Goal: Information Seeking & Learning: Learn about a topic

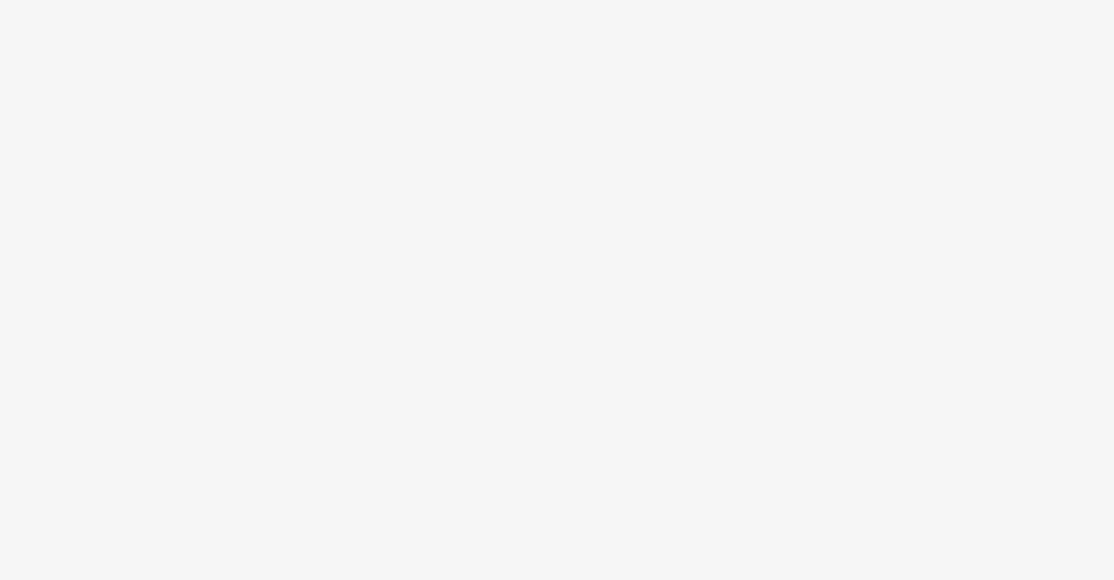
click at [586, 317] on body at bounding box center [557, 290] width 1114 height 580
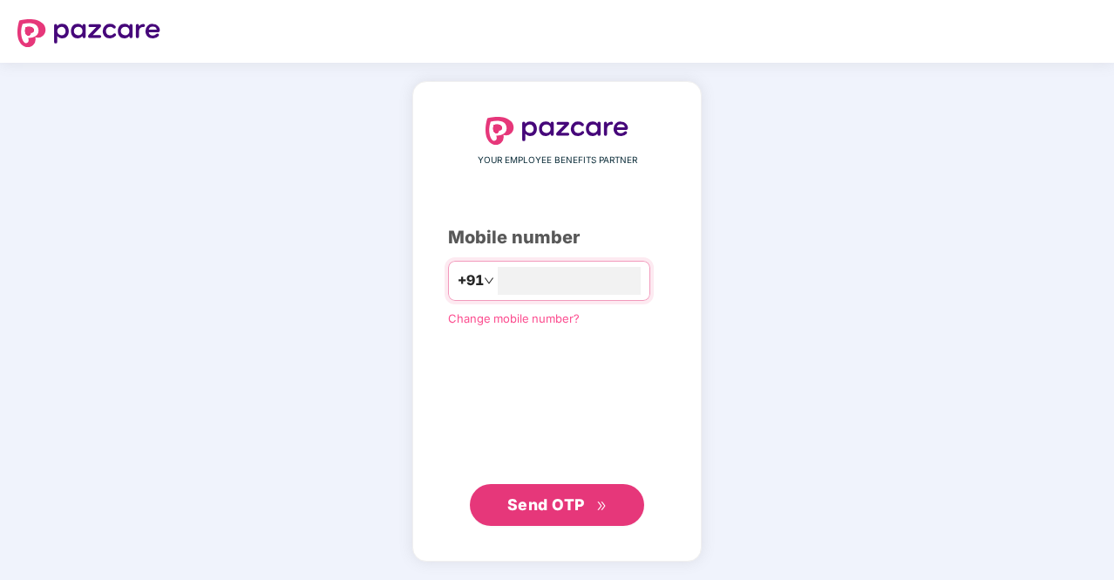
type input "**********"
click at [576, 503] on span "Send OTP" at bounding box center [547, 503] width 78 height 18
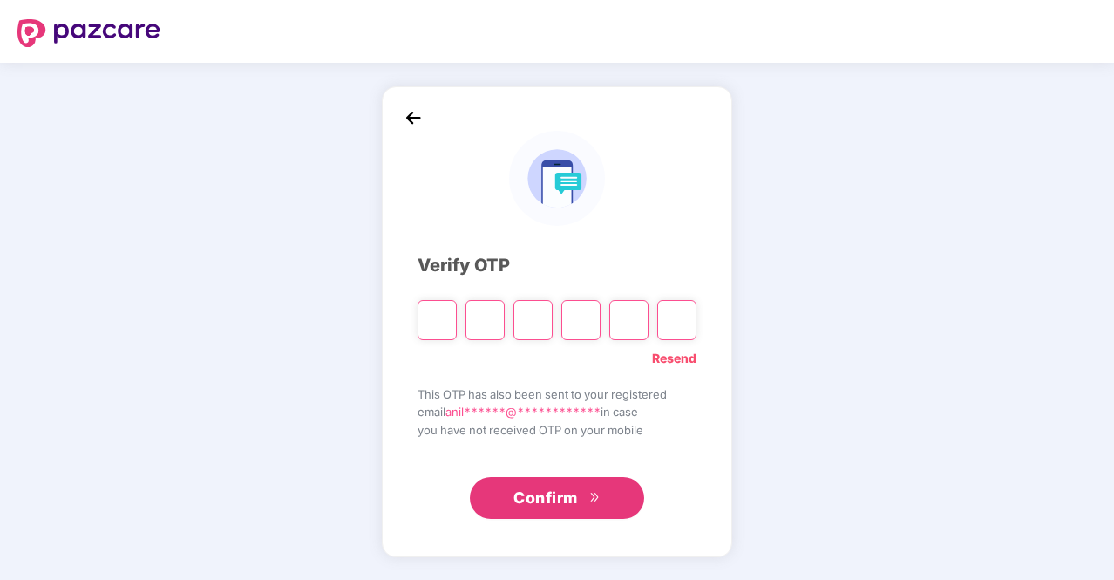
type input "*"
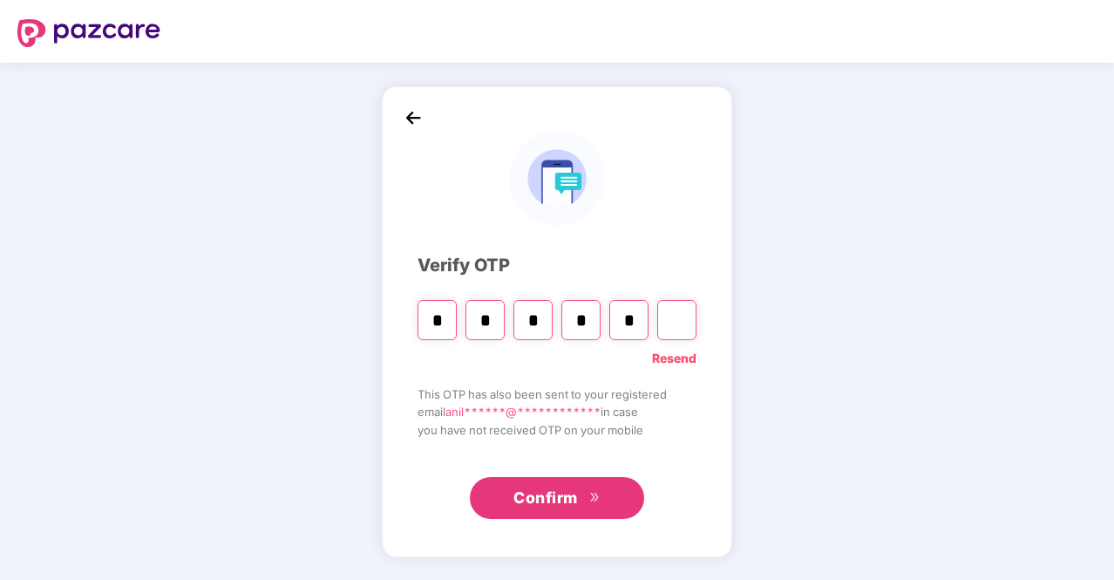
type input "*"
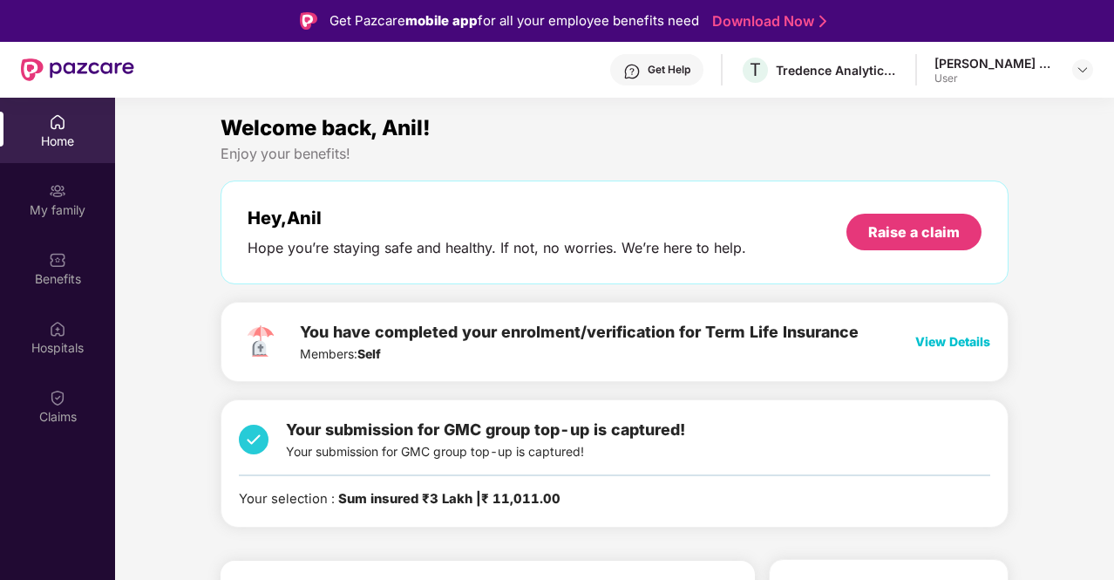
click at [56, 144] on div "Home" at bounding box center [57, 141] width 115 height 17
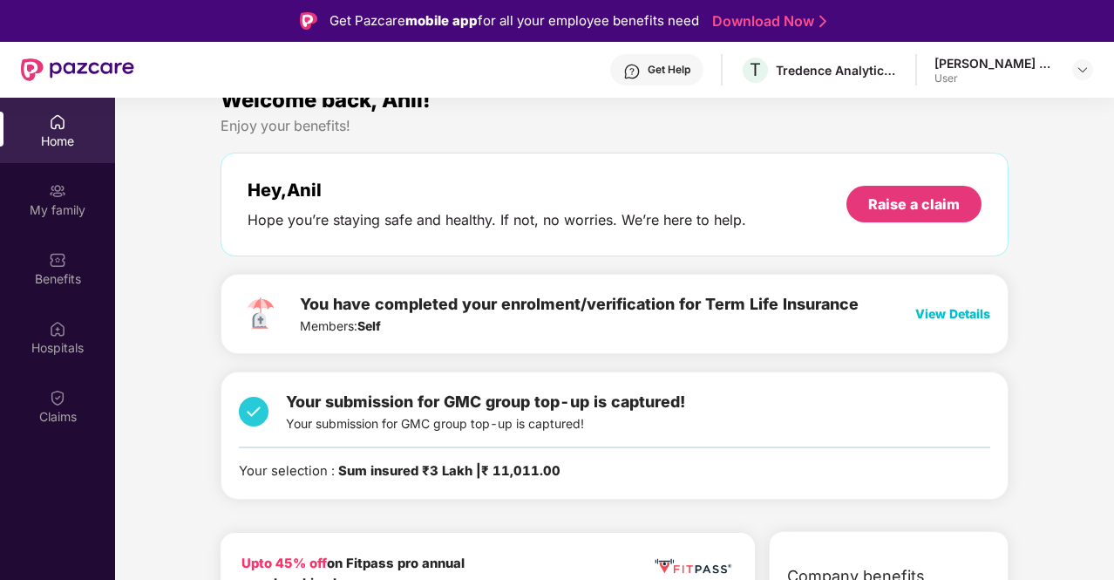
scroll to position [28, 0]
click at [957, 310] on span "View Details" at bounding box center [953, 313] width 75 height 15
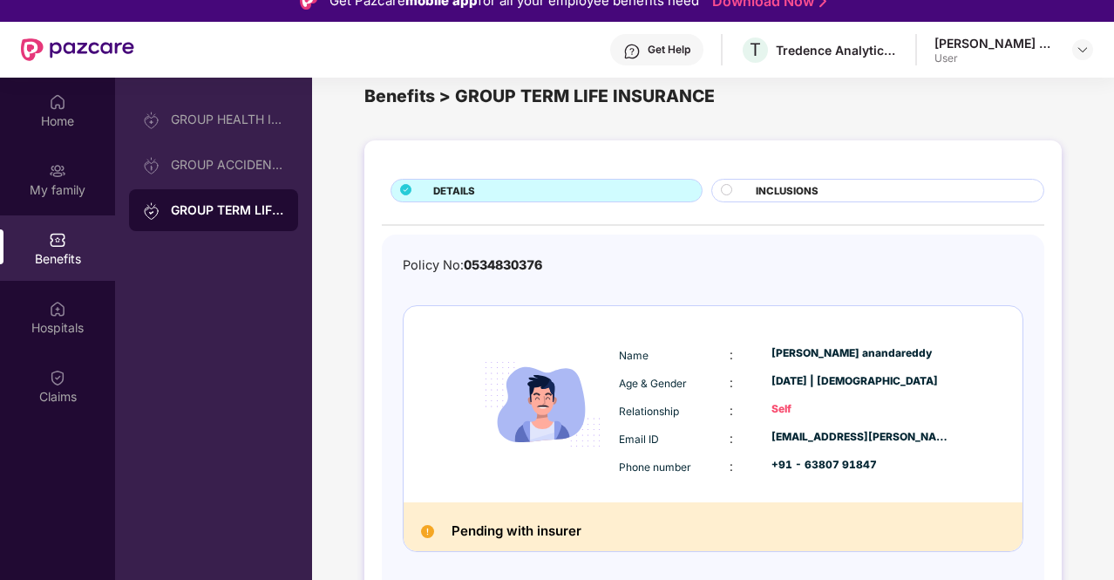
scroll to position [2, 0]
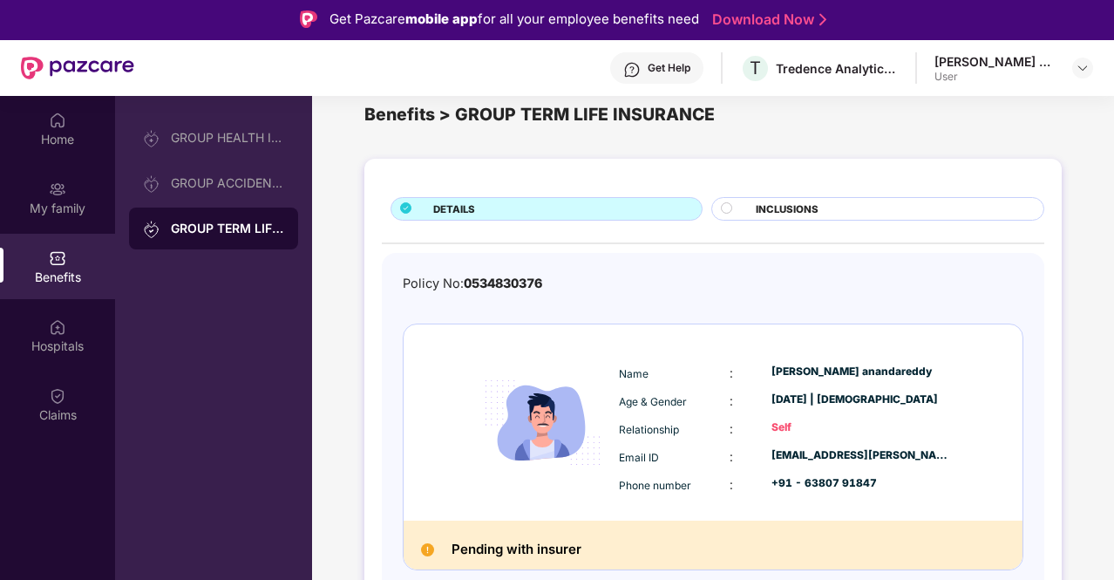
click at [727, 210] on circle at bounding box center [727, 207] width 10 height 10
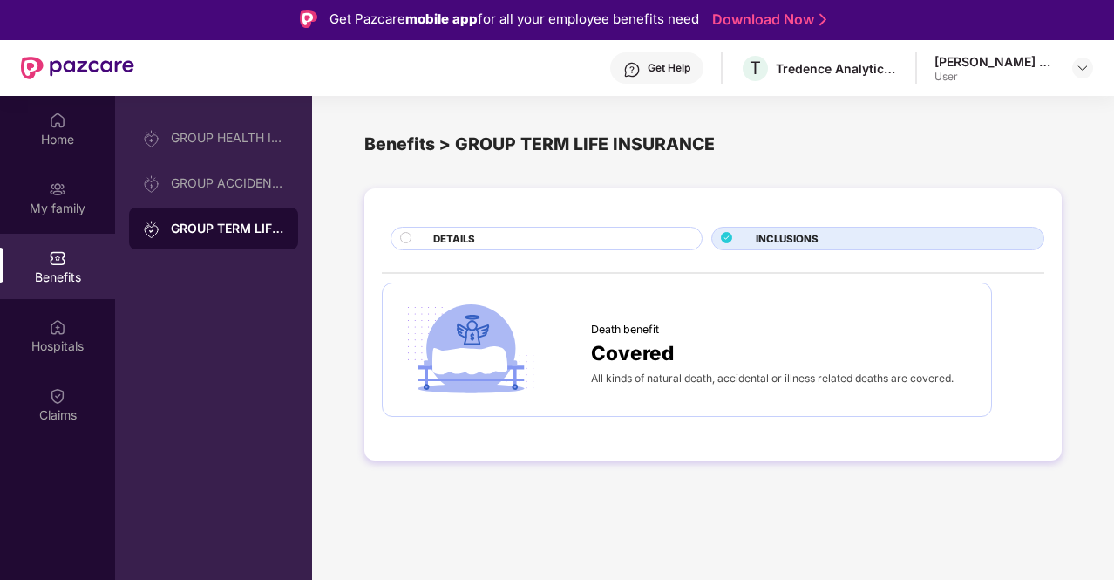
click at [426, 233] on div "DETAILS" at bounding box center [559, 240] width 269 height 18
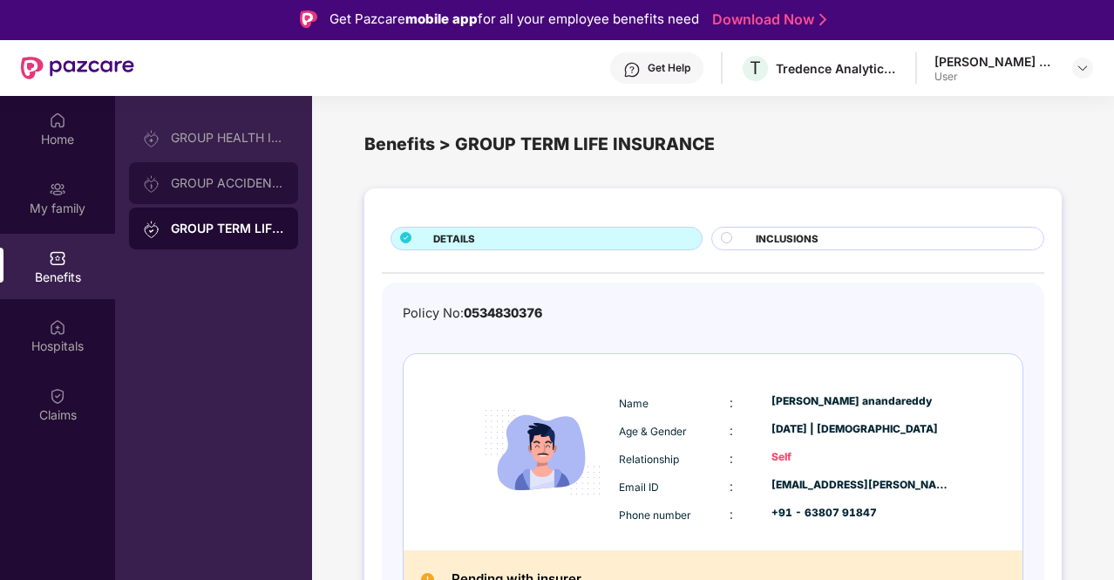
click at [218, 189] on div "GROUP ACCIDENTAL INSURANCE" at bounding box center [227, 183] width 113 height 14
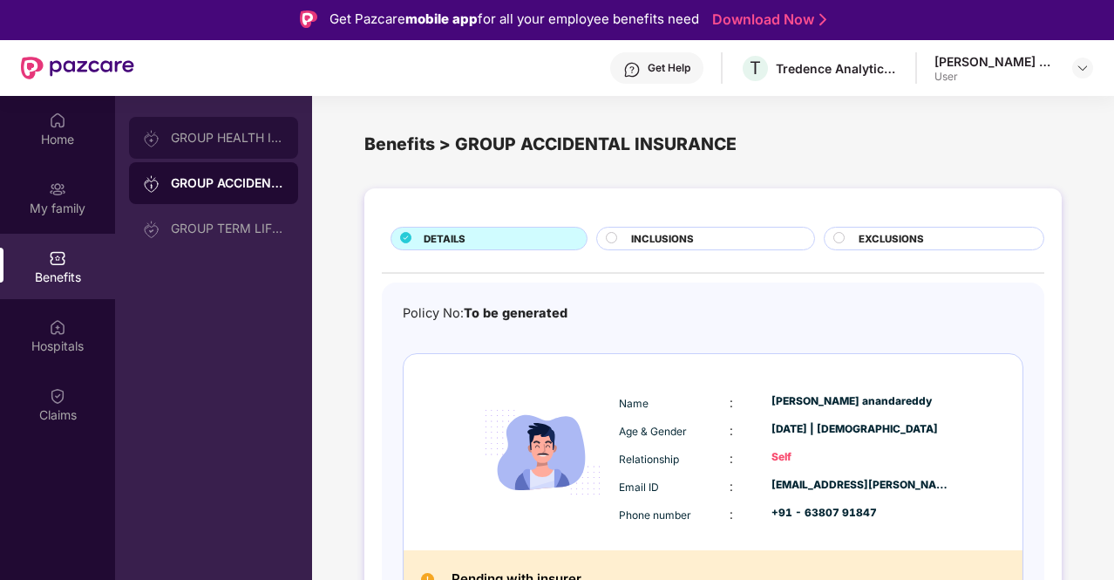
click at [244, 126] on div "GROUP HEALTH INSURANCE" at bounding box center [213, 138] width 169 height 42
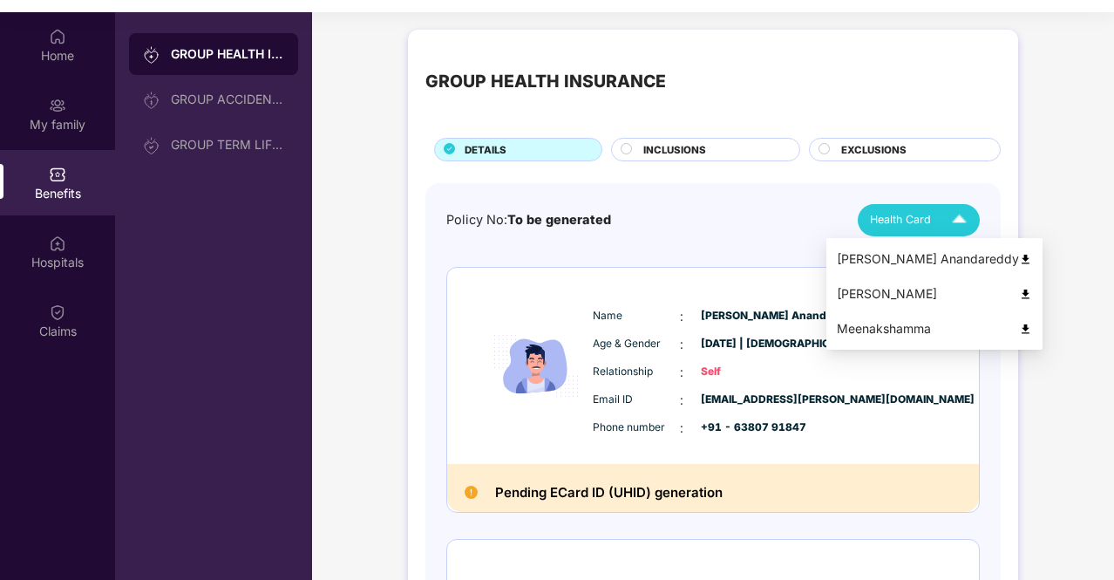
click at [911, 225] on span "Health Card" at bounding box center [900, 219] width 61 height 17
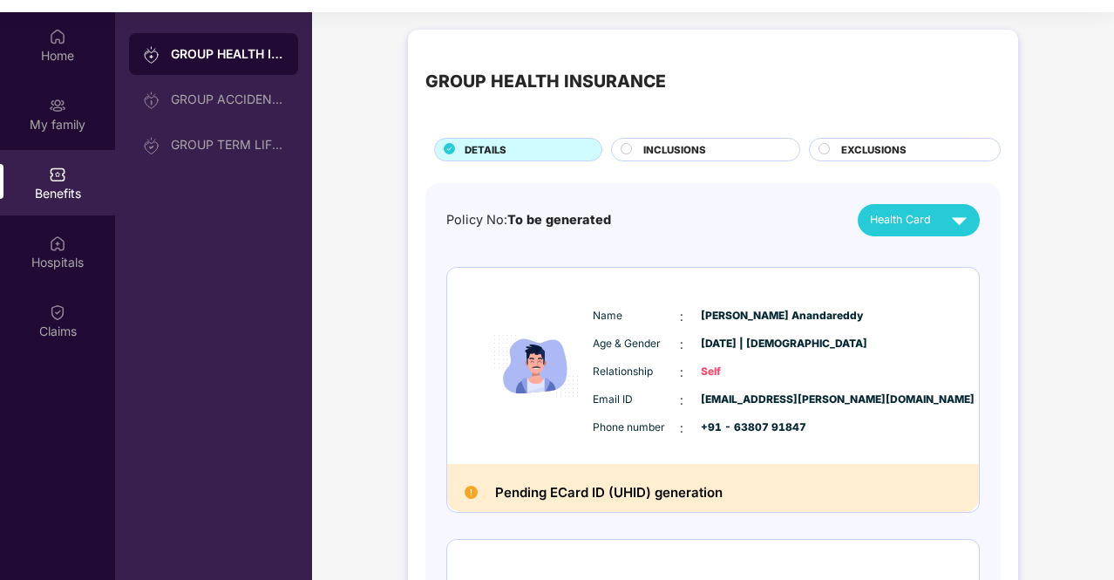
click at [704, 228] on div "Policy No: To be generated Health Card" at bounding box center [713, 220] width 534 height 32
click at [58, 263] on div "Hospitals" at bounding box center [57, 262] width 115 height 17
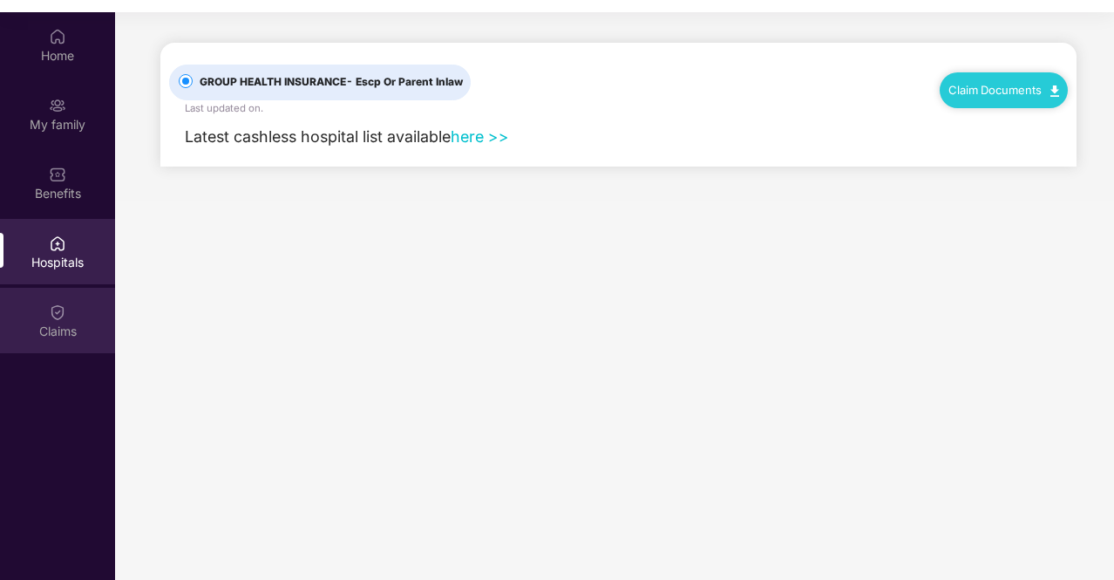
click at [54, 326] on div "Claims" at bounding box center [57, 331] width 115 height 17
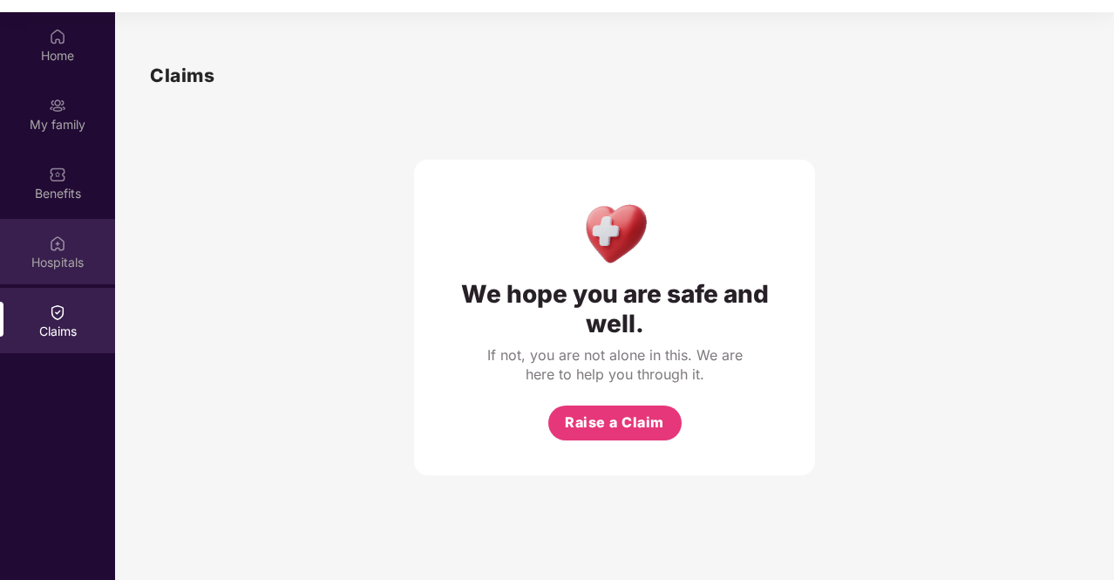
click at [57, 251] on img at bounding box center [57, 243] width 17 height 17
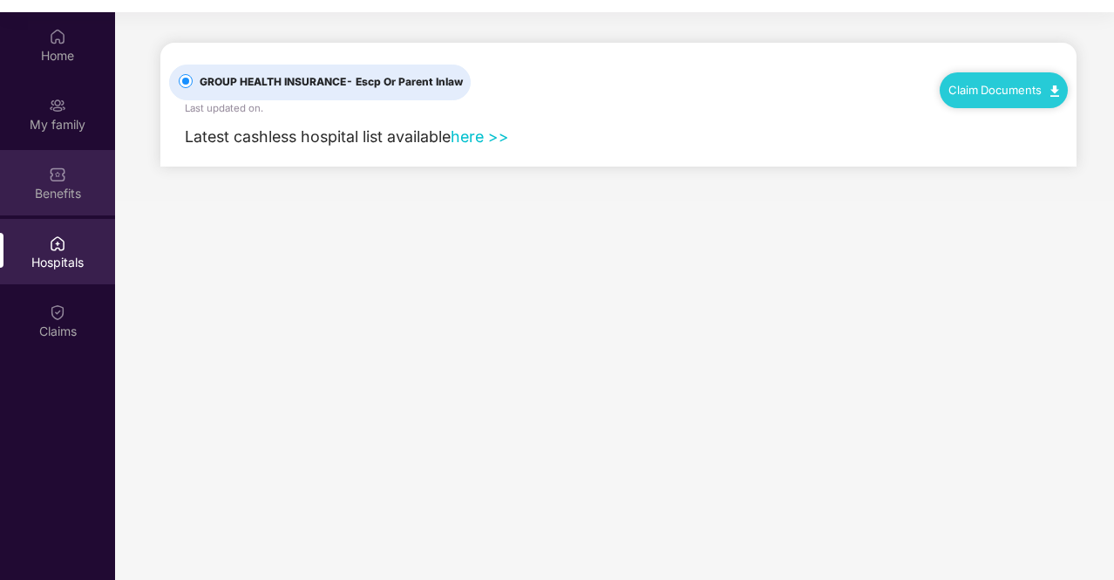
click at [52, 179] on img at bounding box center [57, 174] width 17 height 17
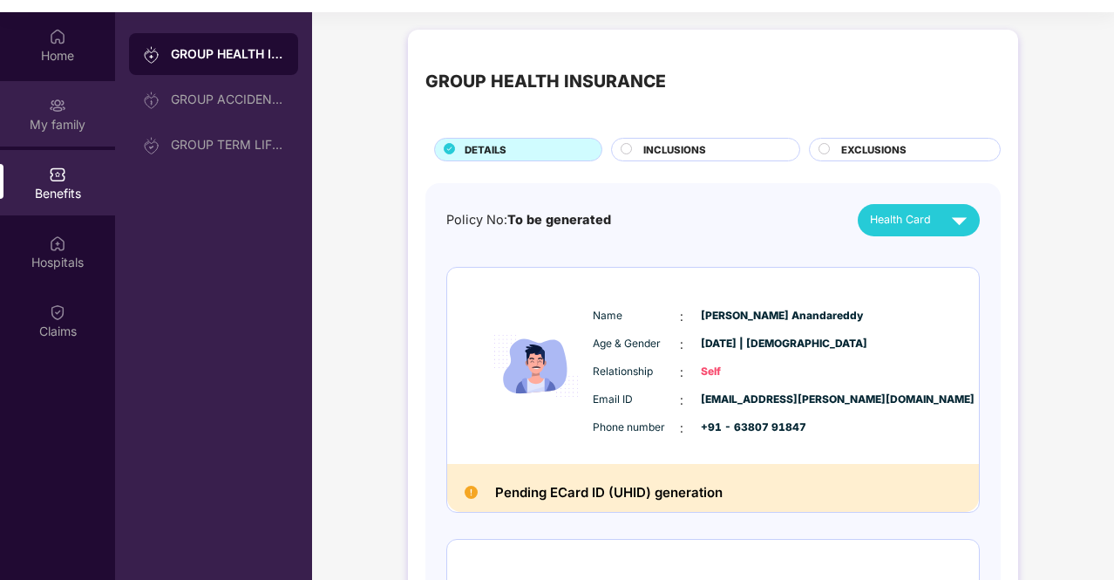
click at [59, 123] on div "My family" at bounding box center [57, 124] width 115 height 17
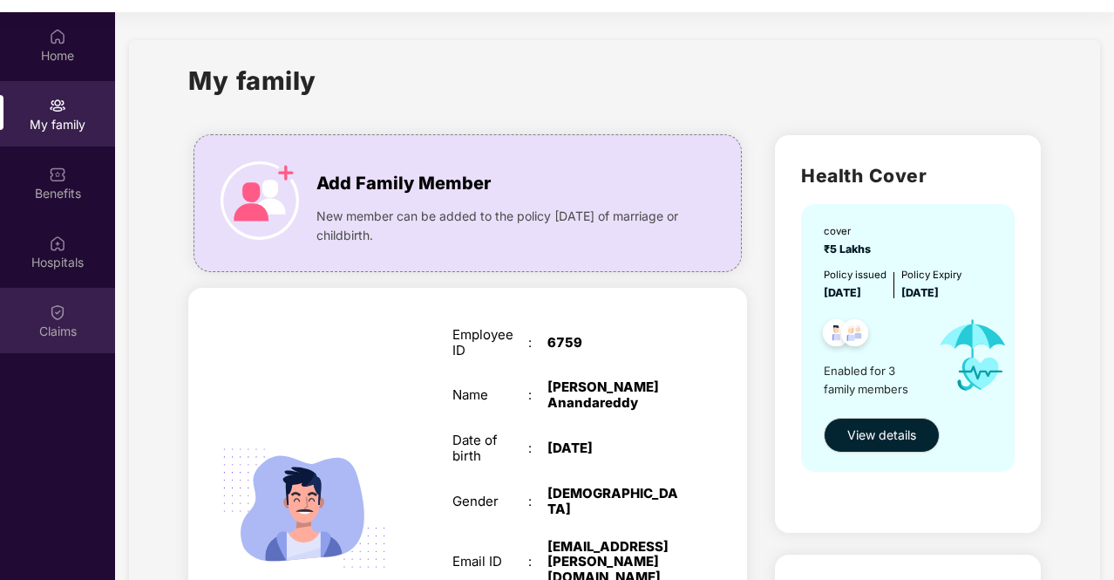
click at [55, 336] on div "Claims" at bounding box center [57, 331] width 115 height 17
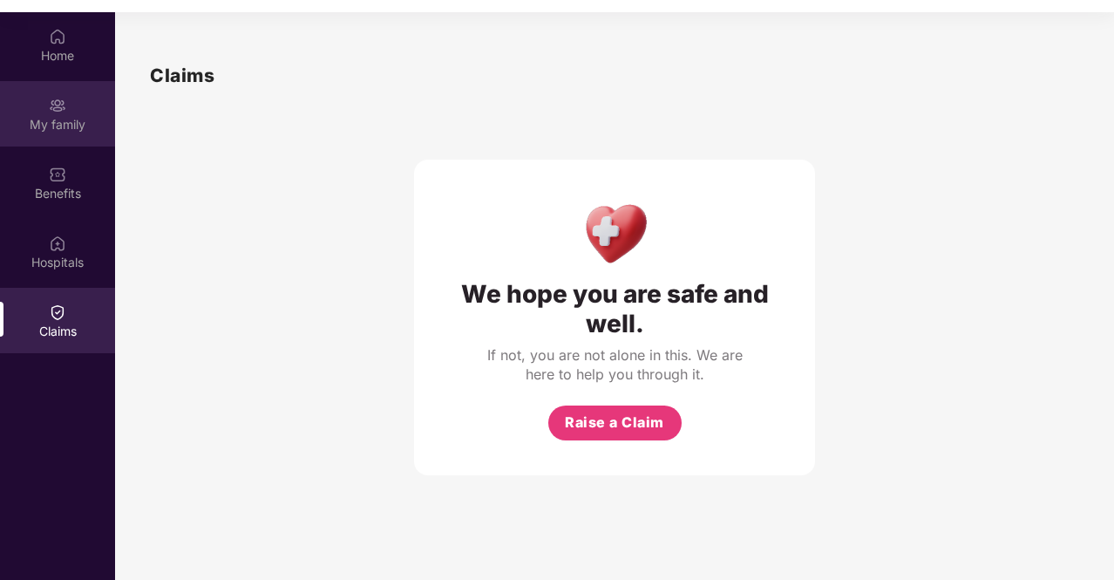
click at [62, 103] on img at bounding box center [57, 105] width 17 height 17
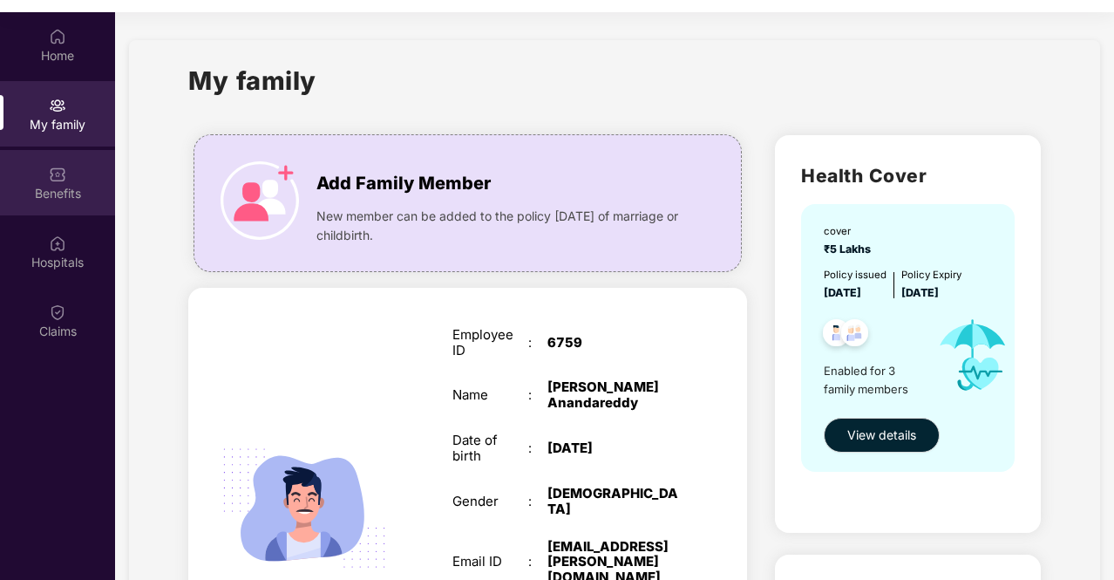
click at [59, 187] on div "Benefits" at bounding box center [57, 193] width 115 height 17
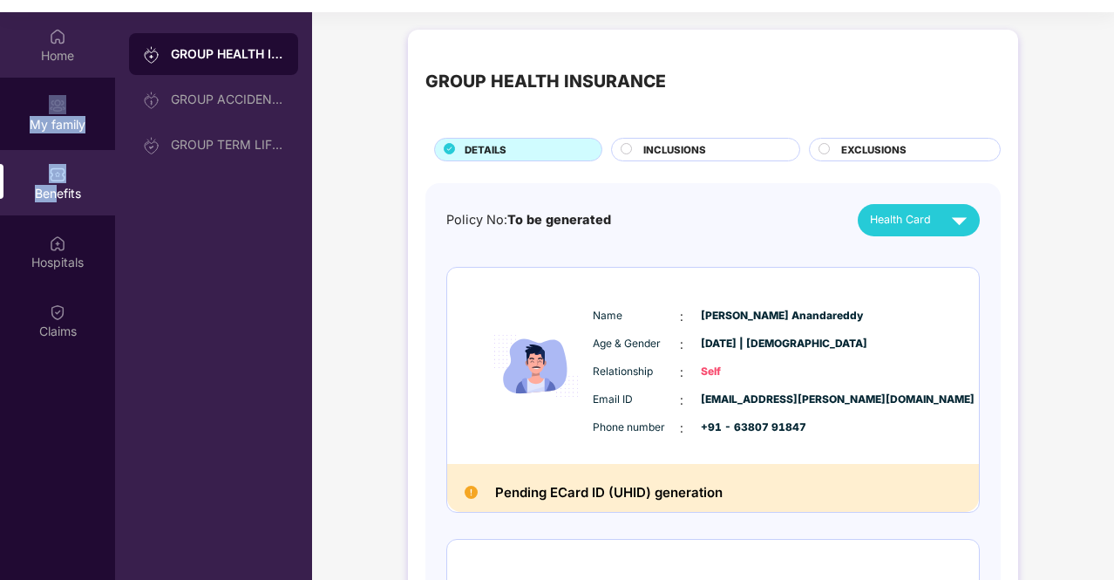
drag, startPoint x: 59, startPoint y: 187, endPoint x: 58, endPoint y: 69, distance: 117.7
click at [58, 69] on div "Home My family Benefits Hospitals Claims" at bounding box center [57, 184] width 115 height 344
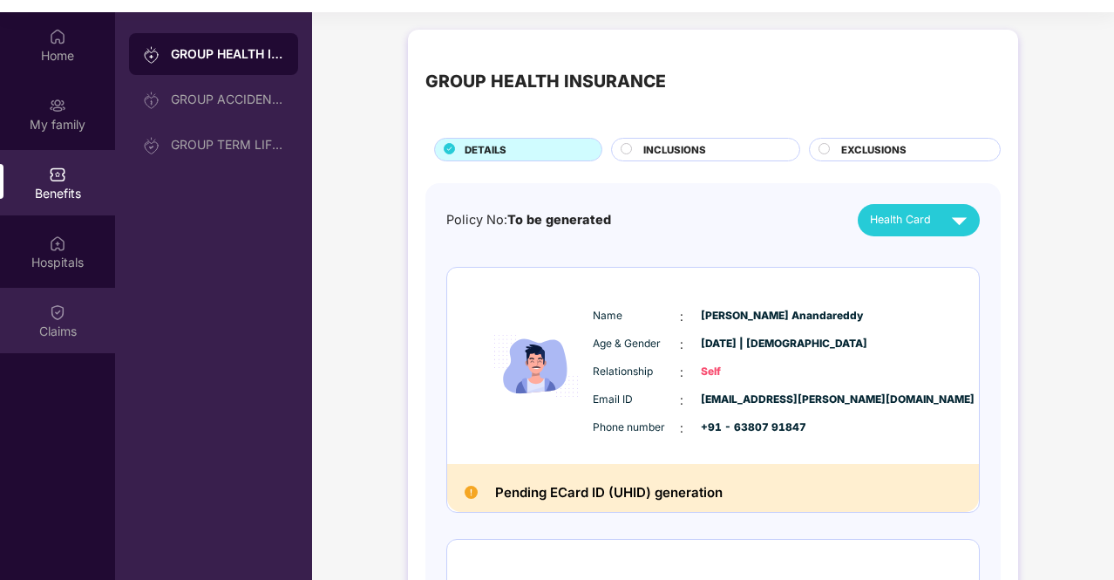
click at [54, 294] on div "Claims" at bounding box center [57, 320] width 115 height 65
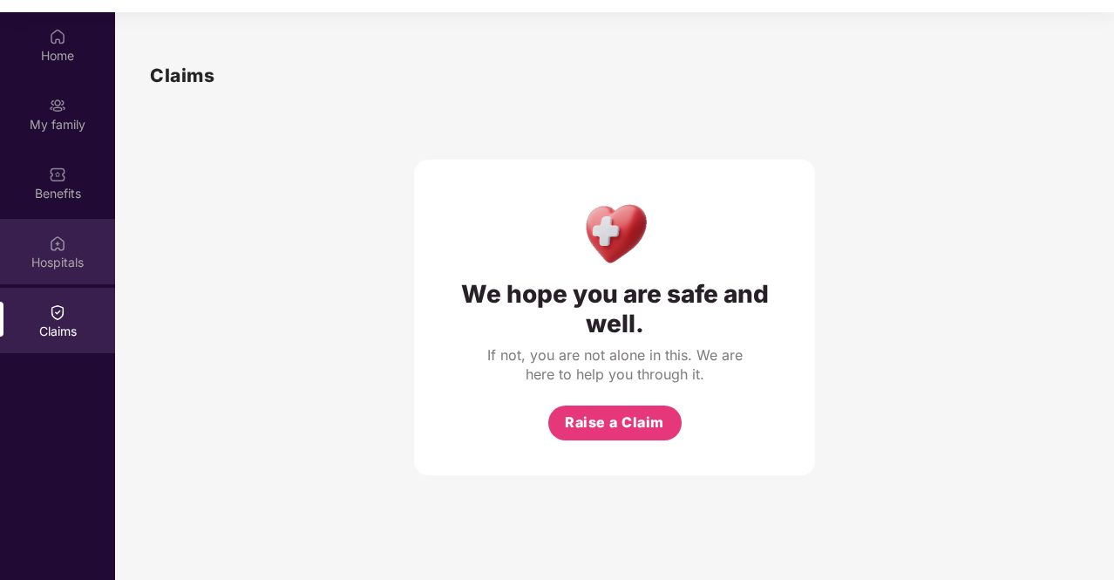
click at [51, 270] on div "Hospitals" at bounding box center [57, 262] width 115 height 17
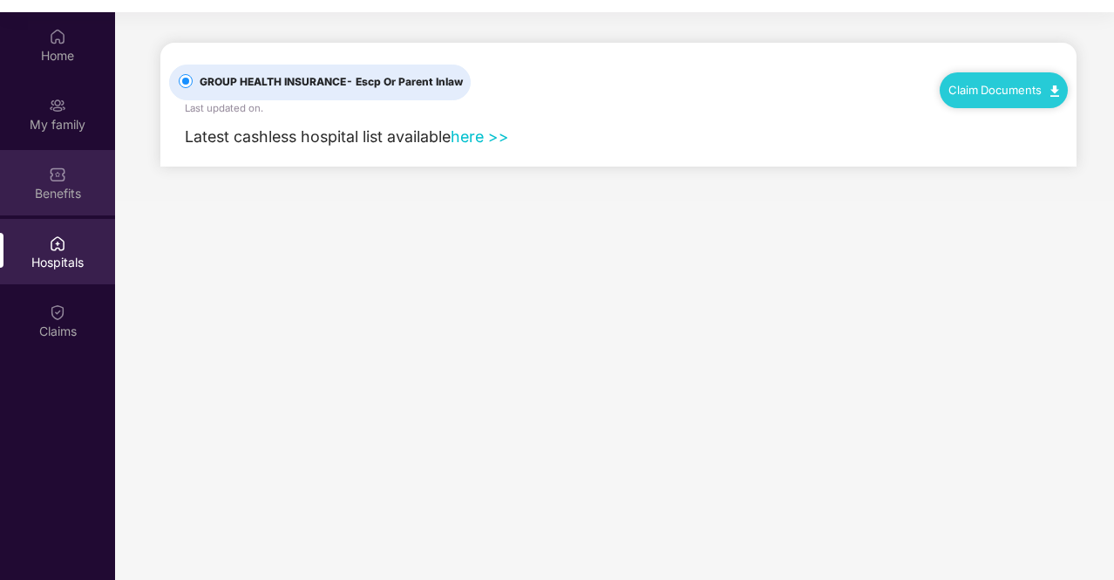
click at [54, 193] on div "Benefits" at bounding box center [57, 193] width 115 height 17
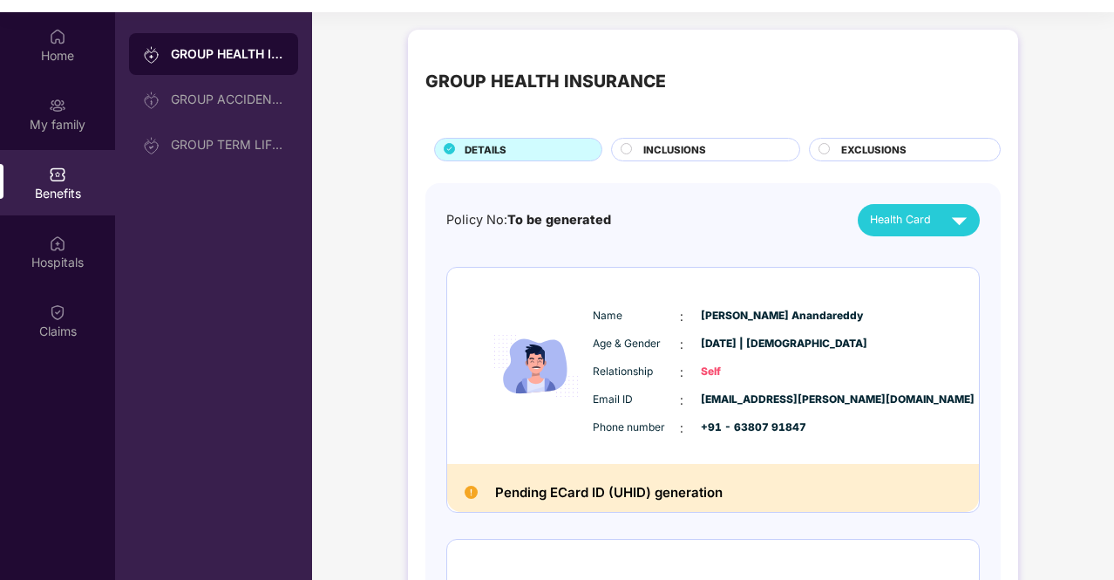
click at [663, 153] on span "INCLUSIONS" at bounding box center [675, 150] width 63 height 16
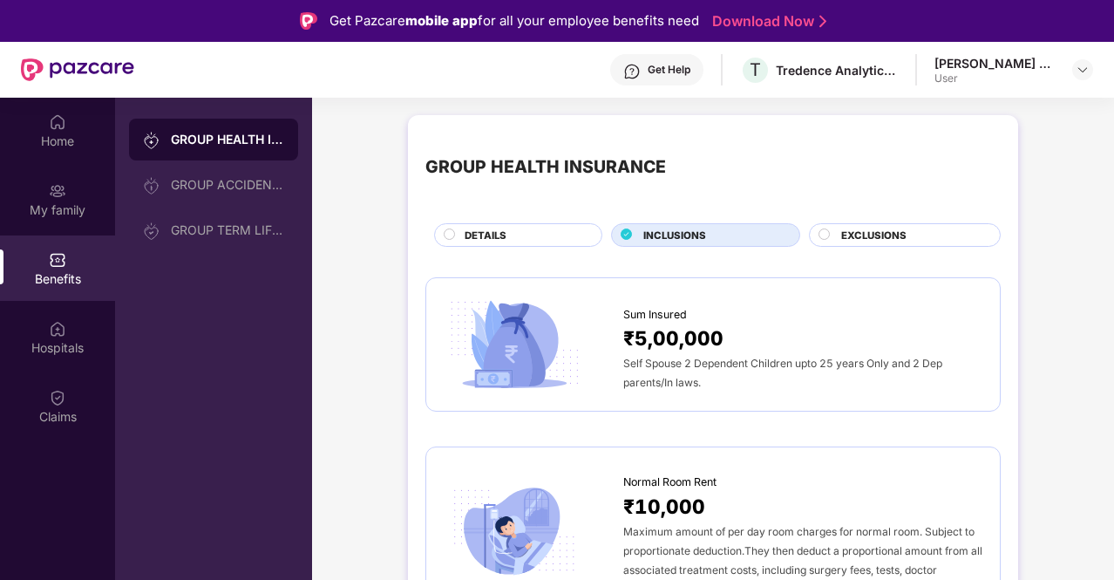
click at [827, 240] on div at bounding box center [826, 236] width 14 height 17
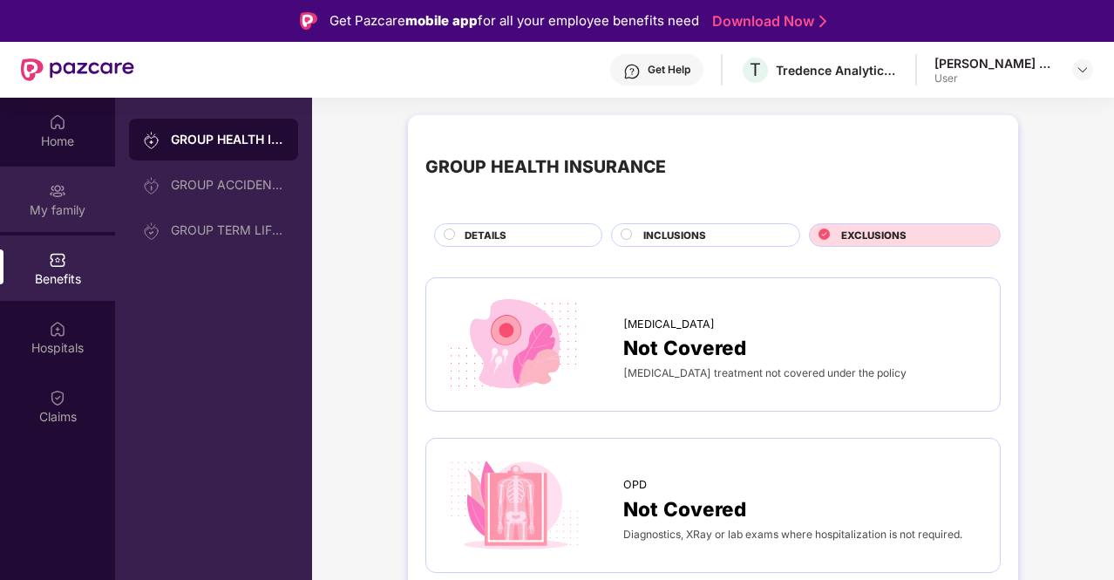
click at [61, 175] on div "My family" at bounding box center [57, 199] width 115 height 65
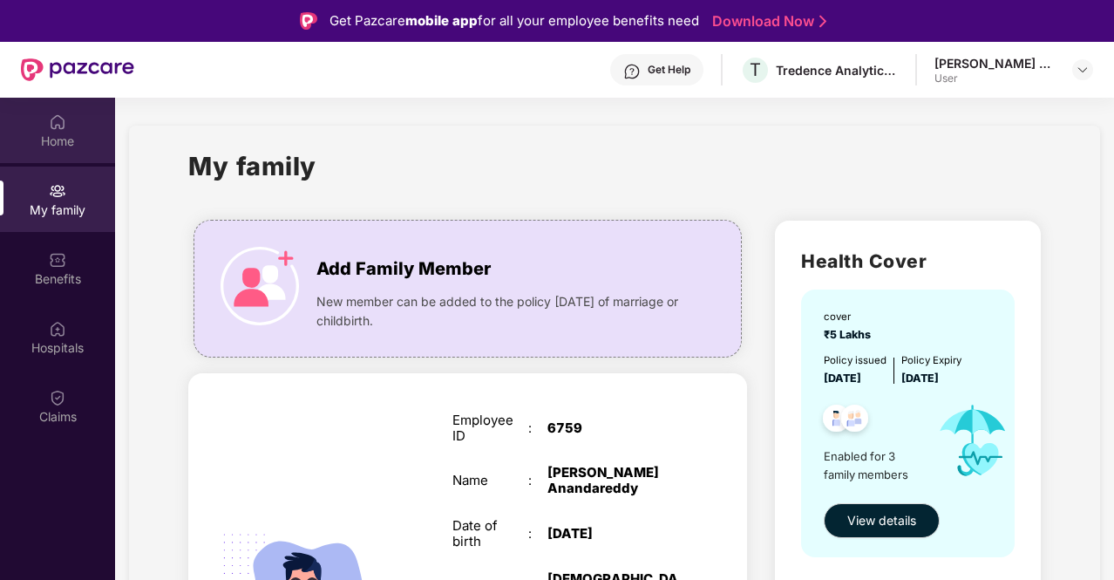
click at [61, 140] on div "Home" at bounding box center [57, 141] width 115 height 17
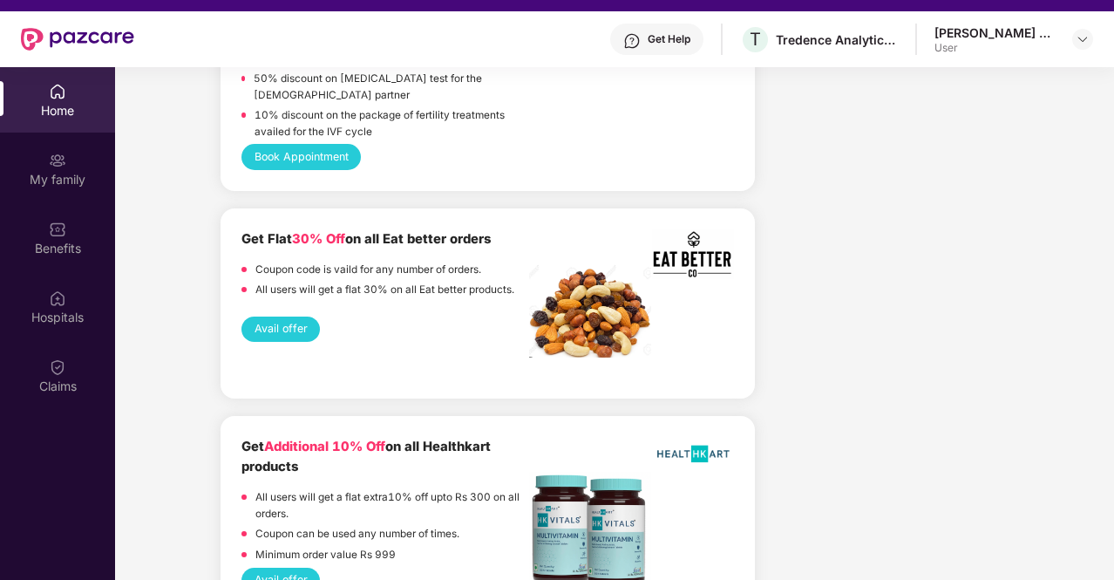
scroll to position [3254, 0]
click at [290, 333] on button "Avail offer" at bounding box center [281, 329] width 78 height 25
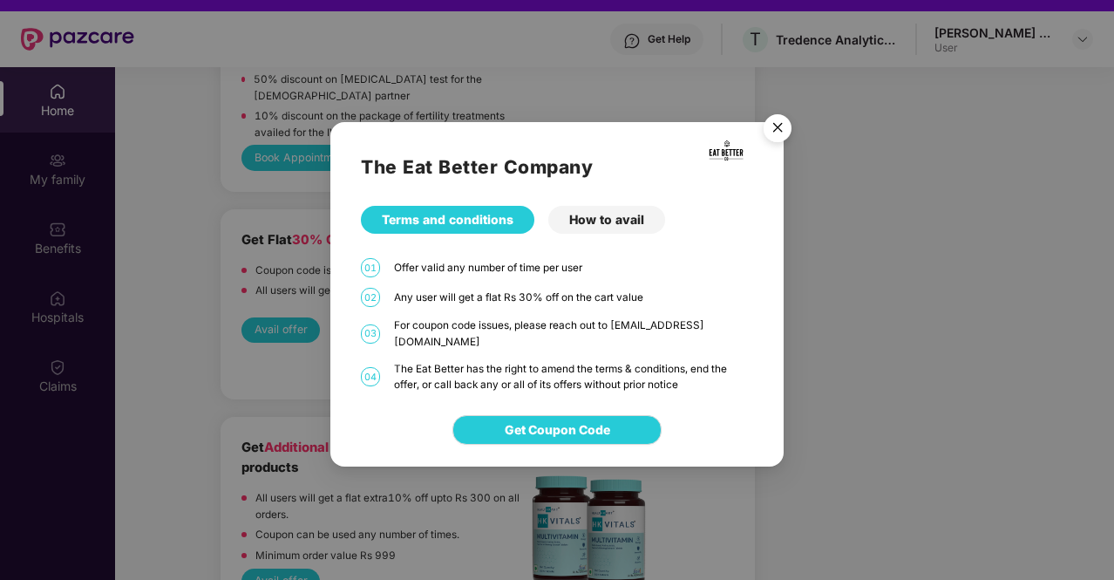
click at [617, 229] on div "How to avail" at bounding box center [607, 220] width 117 height 28
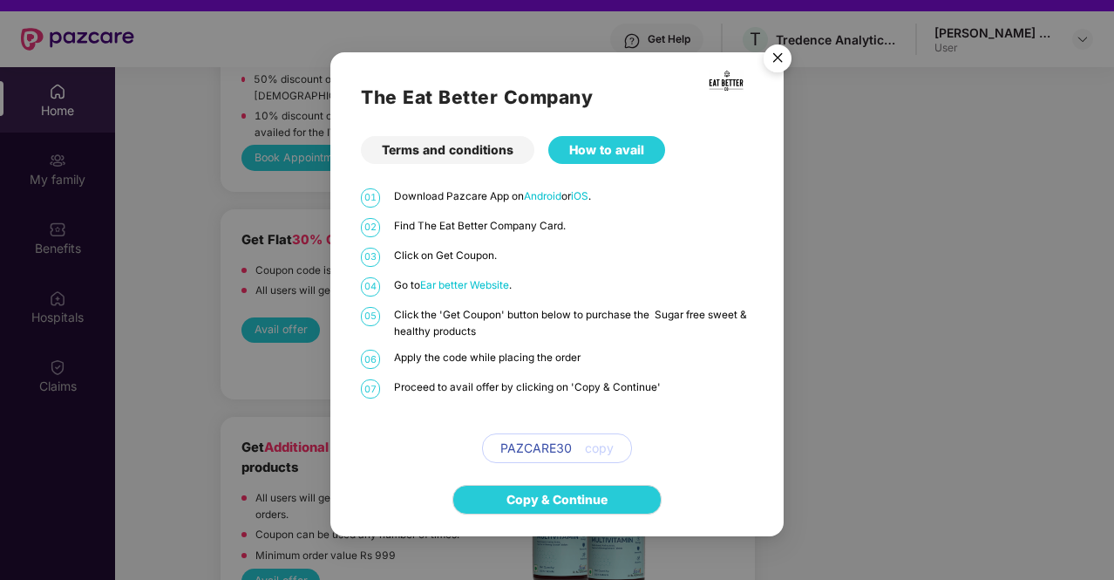
click at [779, 58] on img "Close" at bounding box center [777, 61] width 49 height 49
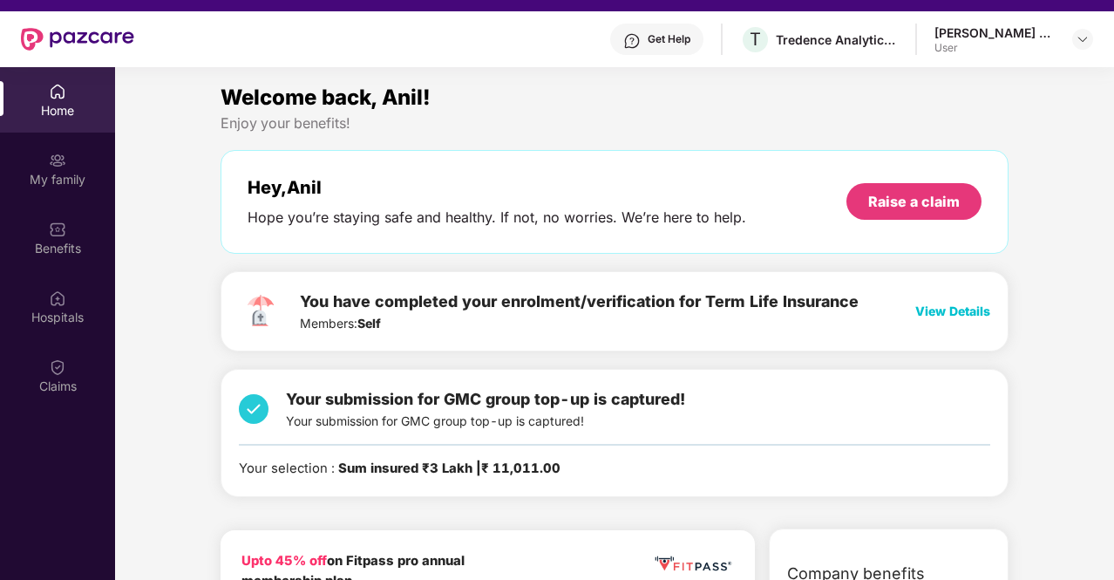
scroll to position [0, 0]
